Goal: Navigation & Orientation: Find specific page/section

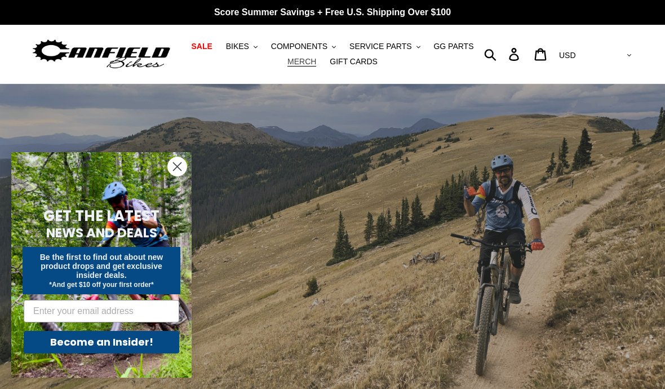
click at [298, 67] on span "MERCH" at bounding box center [302, 62] width 29 height 10
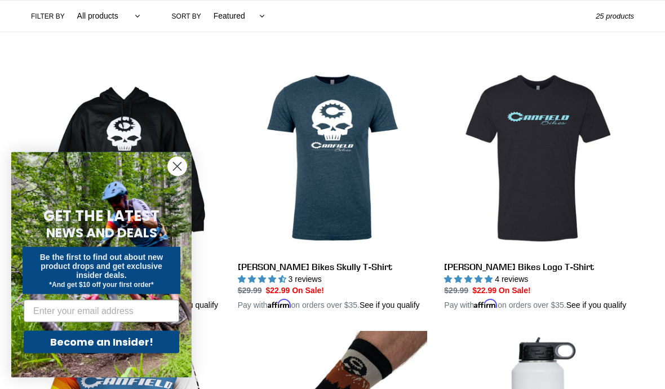
scroll to position [271, 0]
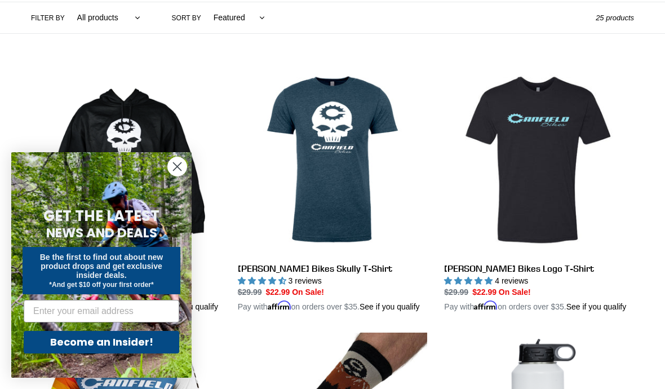
click at [181, 176] on circle "Close dialog" at bounding box center [177, 166] width 19 height 19
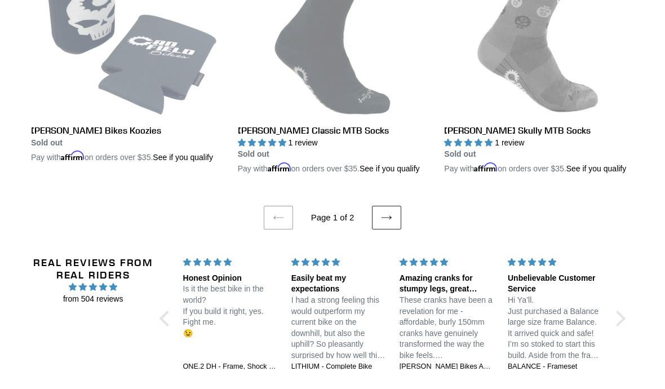
scroll to position [2334, 0]
click at [389, 223] on icon at bounding box center [386, 217] width 11 height 11
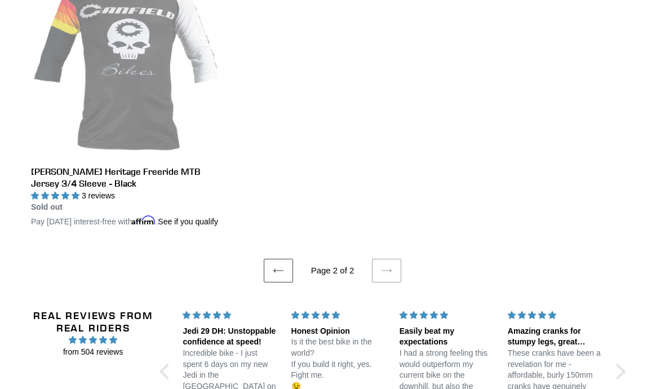
scroll to position [368, 0]
click at [280, 283] on link "Previous page" at bounding box center [278, 271] width 29 height 24
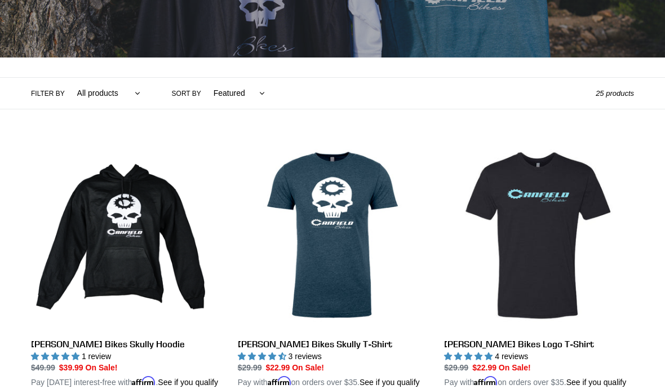
scroll to position [188, 0]
